Goal: Check status: Check status

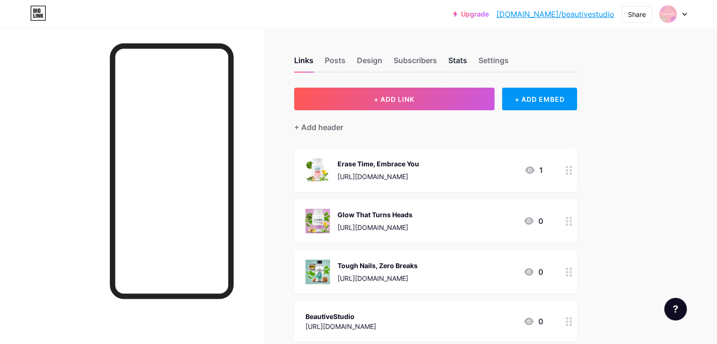
click at [467, 63] on div "Stats" at bounding box center [457, 63] width 19 height 17
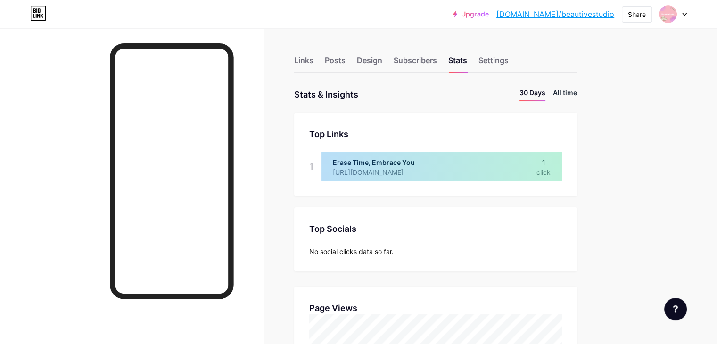
click at [577, 89] on li "All time" at bounding box center [565, 95] width 24 height 14
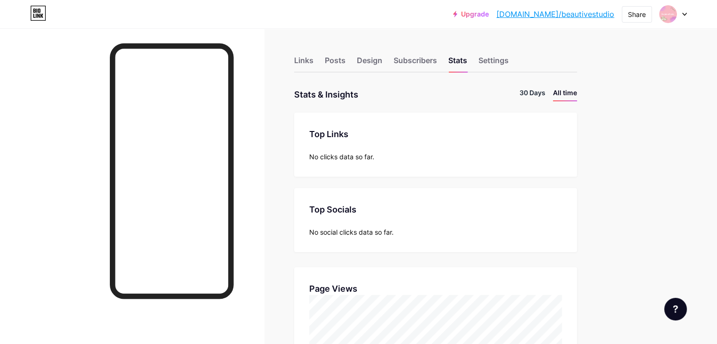
scroll to position [343, 716]
click at [545, 93] on li "30 Days" at bounding box center [532, 95] width 26 height 14
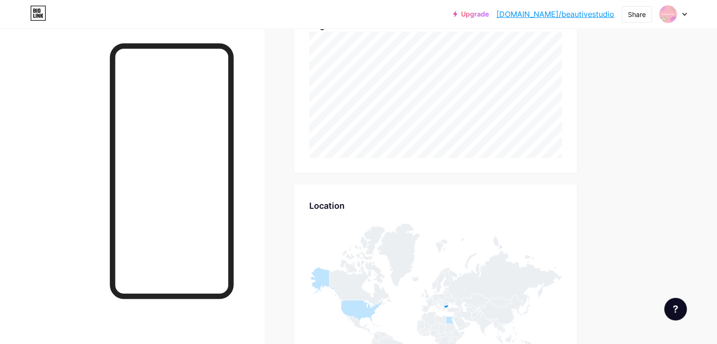
scroll to position [236, 0]
